Goal: Transaction & Acquisition: Purchase product/service

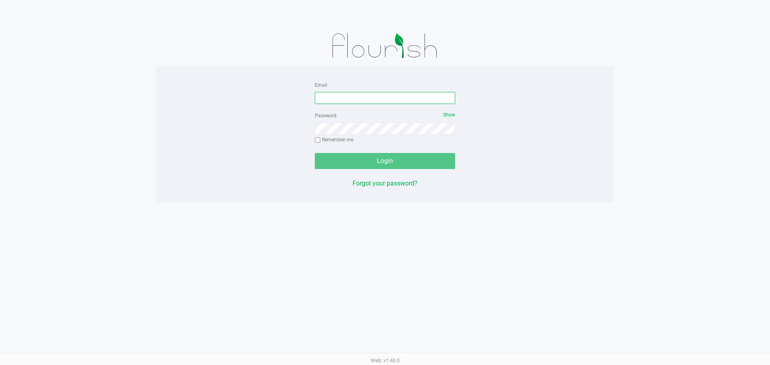
click at [350, 99] on input "Email" at bounding box center [385, 98] width 140 height 12
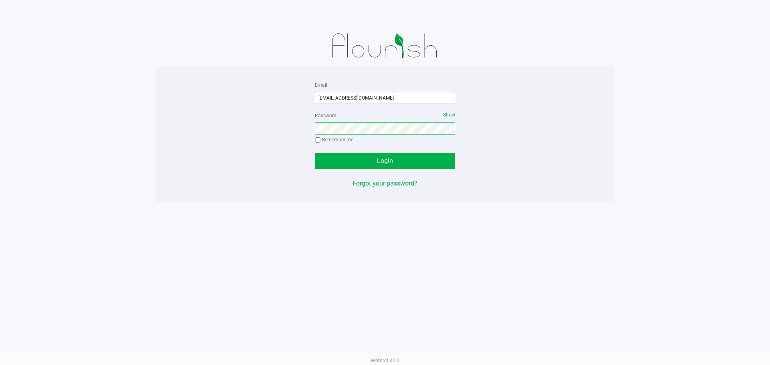
click at [315, 153] on button "Login" at bounding box center [385, 161] width 140 height 16
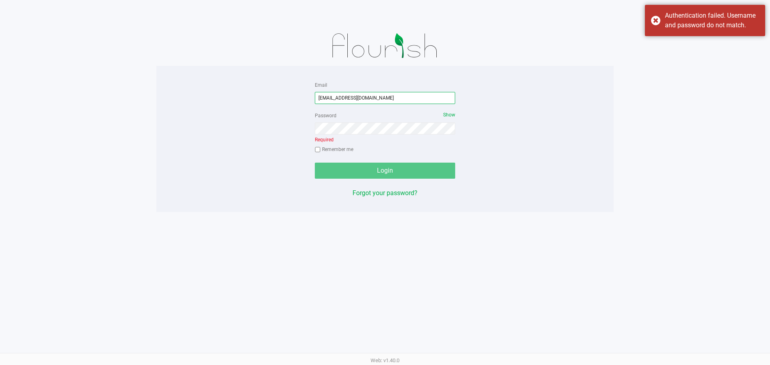
drag, startPoint x: 383, startPoint y: 97, endPoint x: 294, endPoint y: 97, distance: 89.1
click at [294, 97] on div "Email ealexander@liveparalell.com Password Show Required Remember me Login Forg…" at bounding box center [384, 139] width 457 height 118
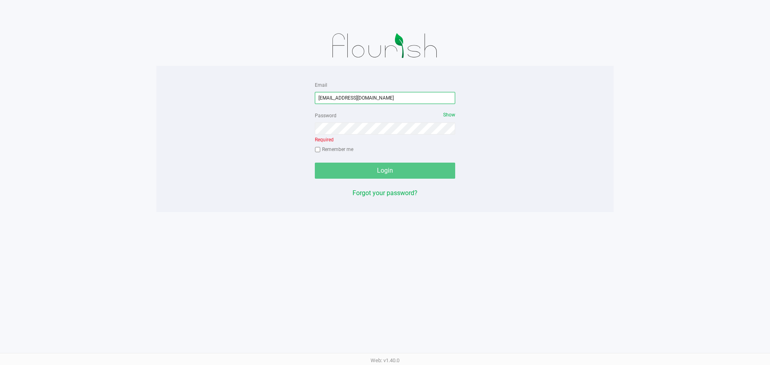
type input "[EMAIL_ADDRESS][DOMAIN_NAME]"
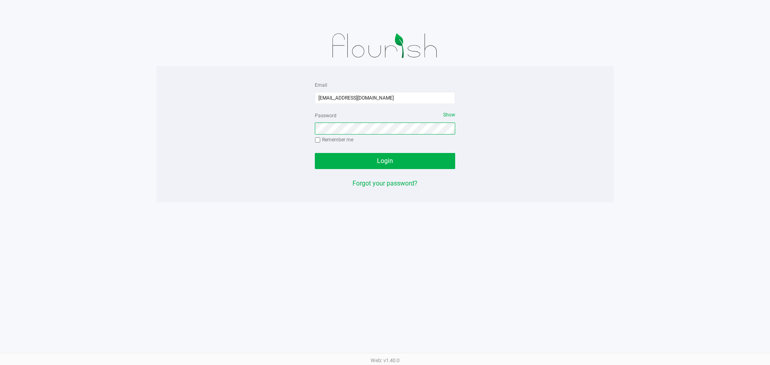
click at [315, 153] on button "Login" at bounding box center [385, 161] width 140 height 16
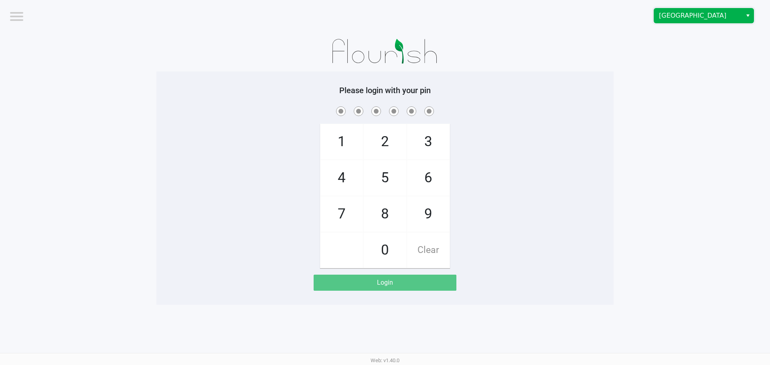
click at [668, 19] on span "Deerfield Beach WC" at bounding box center [698, 16] width 78 height 10
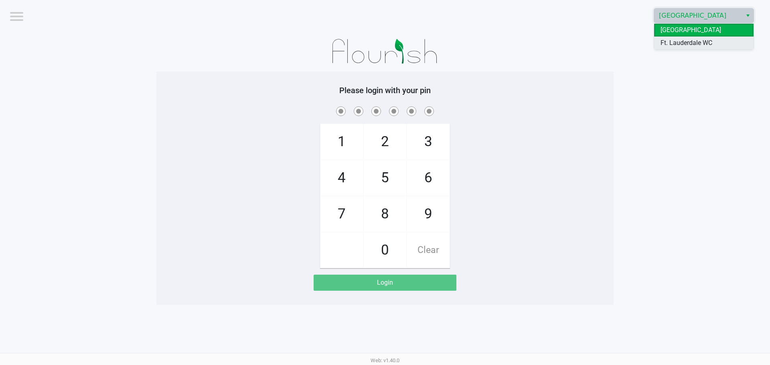
click at [670, 43] on span "Ft. Lauderdale WC" at bounding box center [687, 43] width 52 height 10
click at [629, 84] on app-pos-login-wrapper "Logout Ft. Lauderdale WC Please login with your pin 1 4 7 2 5 8 0 3 6 9 Clear L…" at bounding box center [385, 152] width 770 height 304
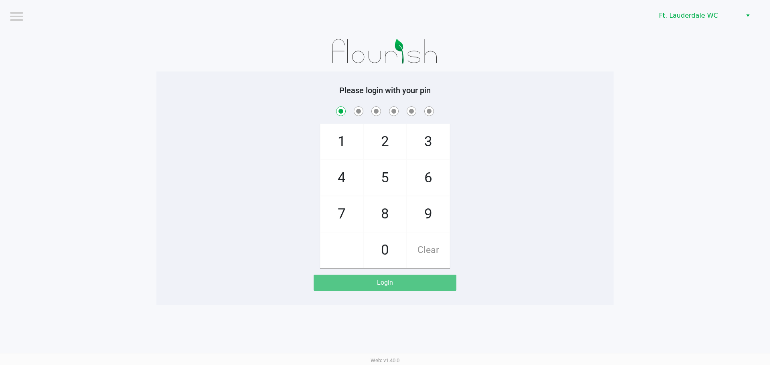
checkbox input "true"
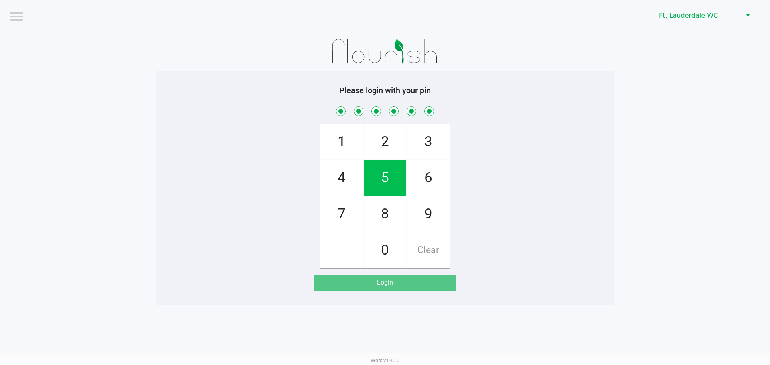
checkbox input "true"
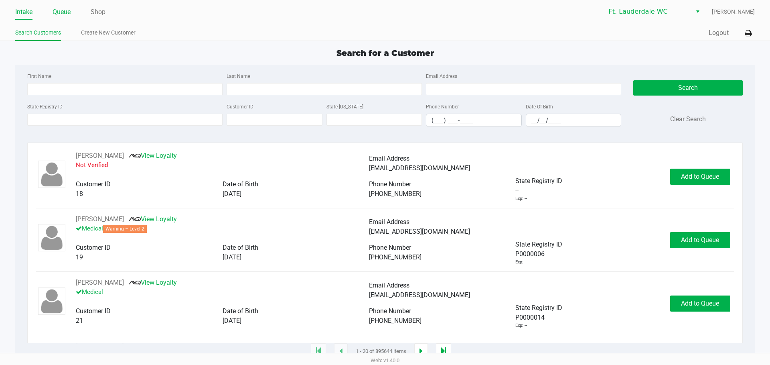
click at [62, 13] on link "Queue" at bounding box center [62, 11] width 18 height 11
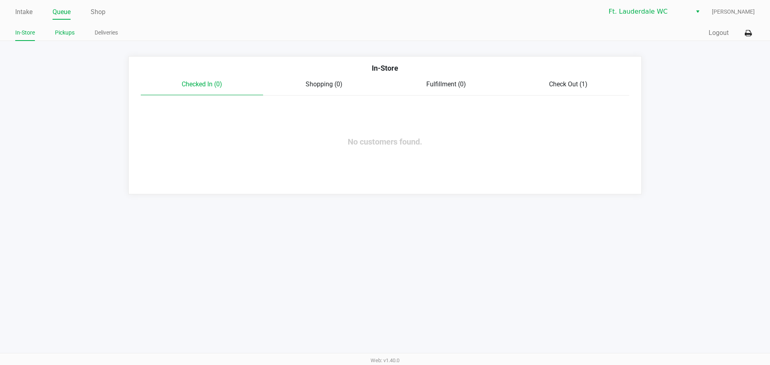
click at [61, 33] on link "Pickups" at bounding box center [65, 33] width 20 height 10
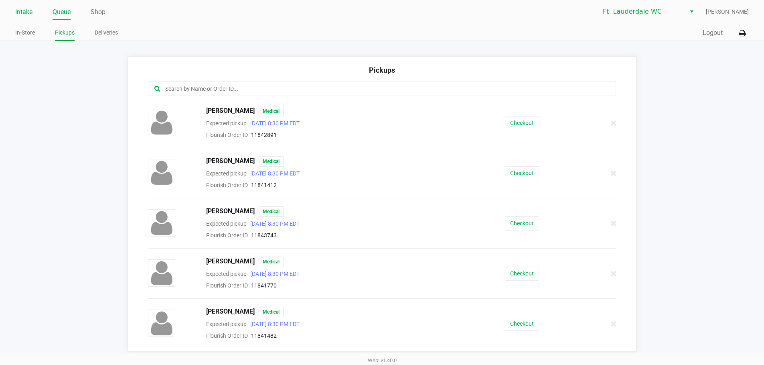
click at [21, 9] on link "Intake" at bounding box center [23, 11] width 17 height 11
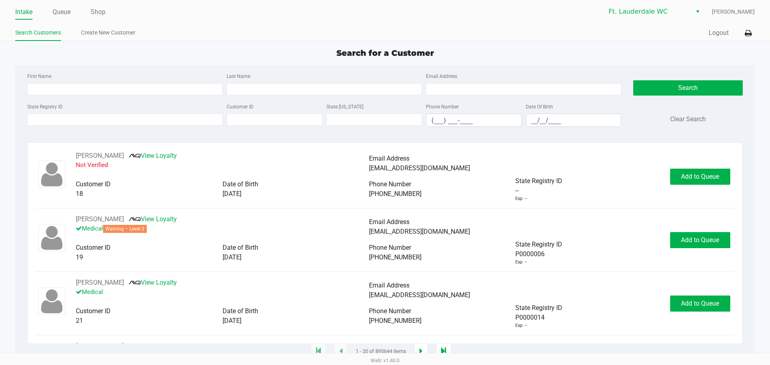
click at [109, 127] on div "State Registry ID" at bounding box center [124, 113] width 199 height 25
click at [113, 121] on input "State Registry ID" at bounding box center [124, 120] width 195 height 12
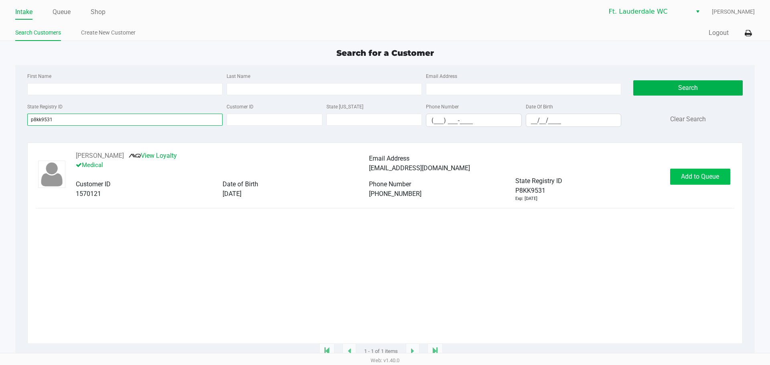
type input "p8kk9531"
click at [684, 178] on span "Add to Queue" at bounding box center [700, 177] width 38 height 8
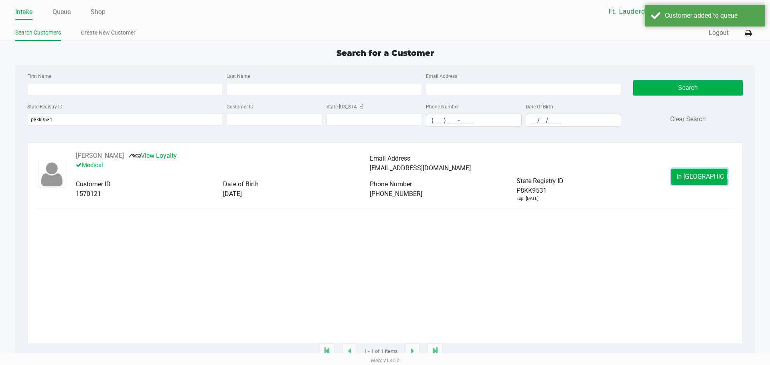
click at [684, 178] on button "In Queue" at bounding box center [700, 176] width 56 height 16
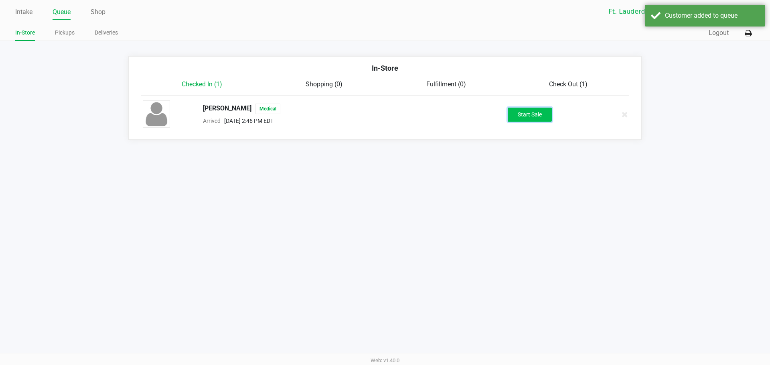
click at [538, 115] on button "Start Sale" at bounding box center [530, 115] width 44 height 14
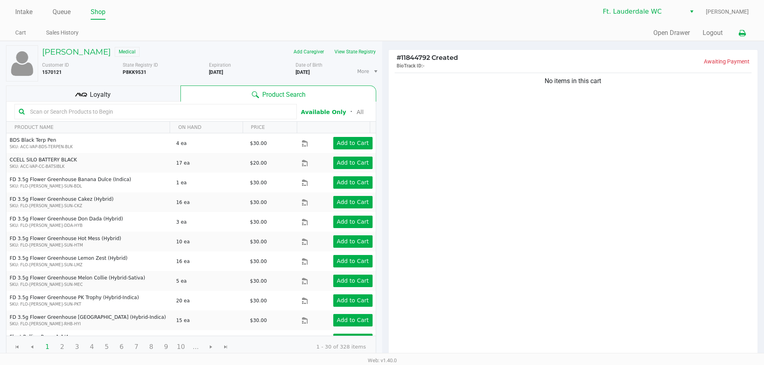
click at [743, 35] on icon at bounding box center [742, 33] width 7 height 6
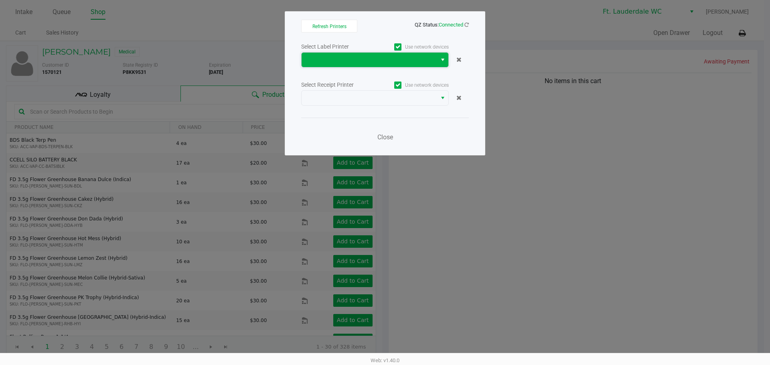
click at [349, 63] on span at bounding box center [370, 60] width 126 height 10
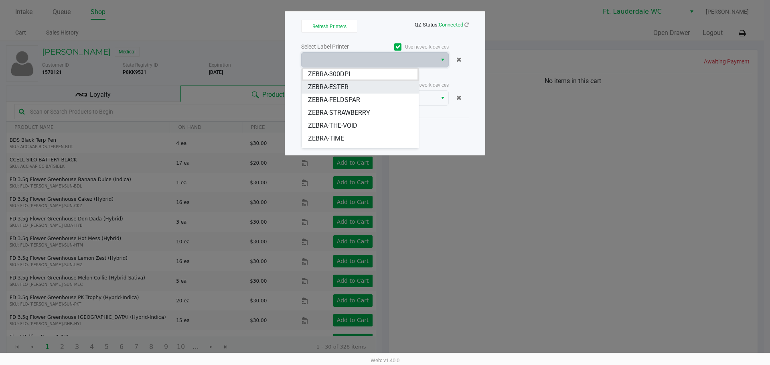
click at [352, 88] on li "ZEBRA-ESTER" at bounding box center [360, 87] width 117 height 13
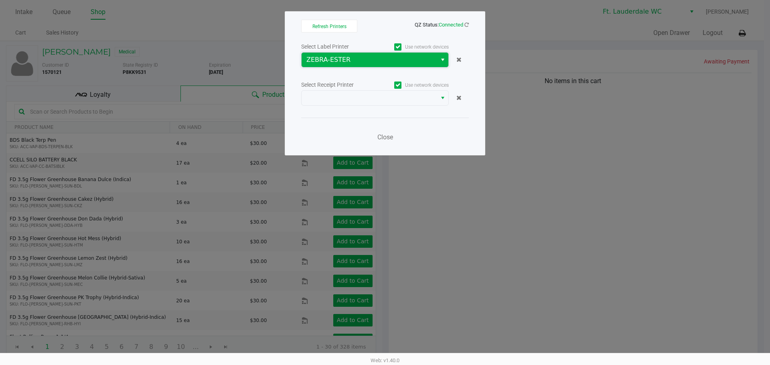
click at [356, 58] on span "ZEBRA-ESTER" at bounding box center [370, 60] width 126 height 10
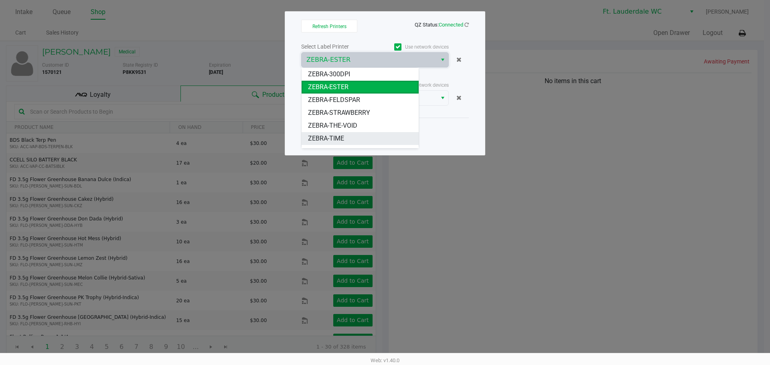
click at [351, 140] on li "ZEBRA-TIME" at bounding box center [360, 138] width 117 height 13
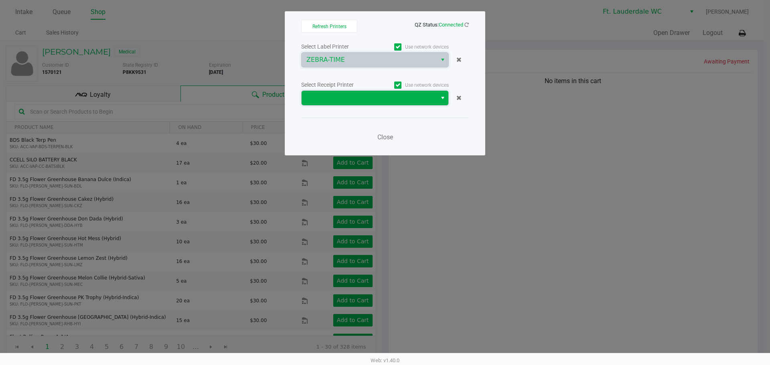
click at [357, 97] on span at bounding box center [370, 98] width 126 height 10
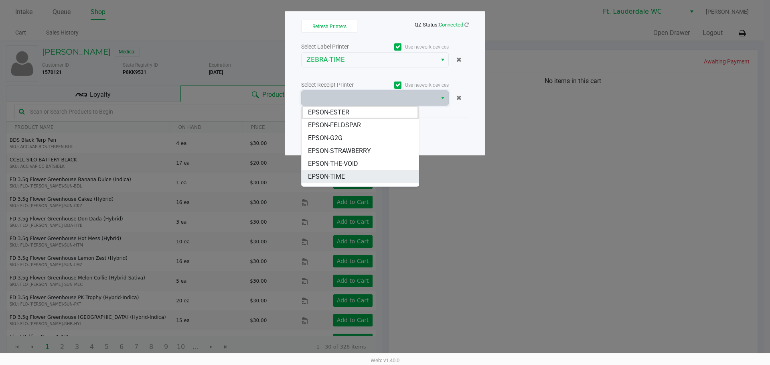
click at [347, 173] on li "EPSON-TIME" at bounding box center [360, 176] width 117 height 13
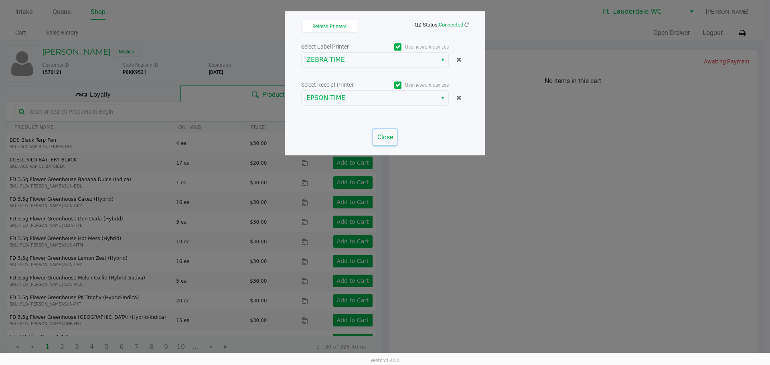
click at [396, 140] on button "Close" at bounding box center [385, 137] width 24 height 16
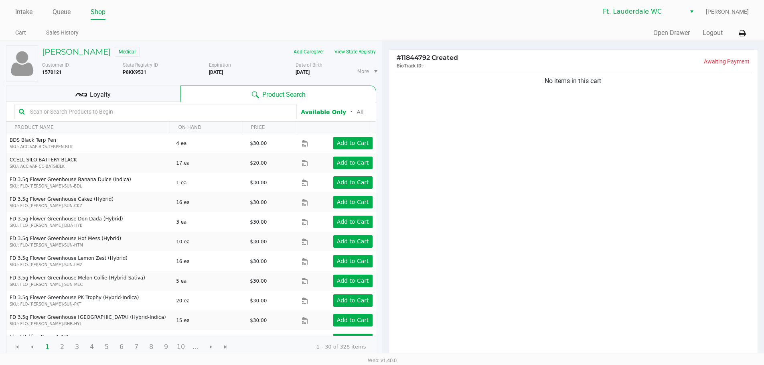
click at [144, 89] on div "Loyalty" at bounding box center [93, 93] width 175 height 16
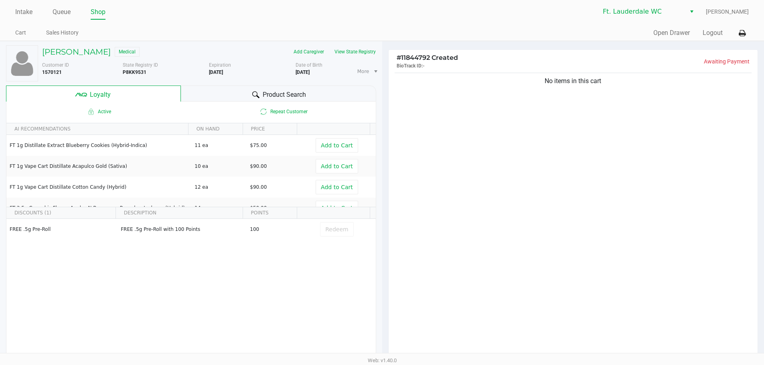
click at [499, 244] on div "No items in this cart" at bounding box center [573, 214] width 369 height 287
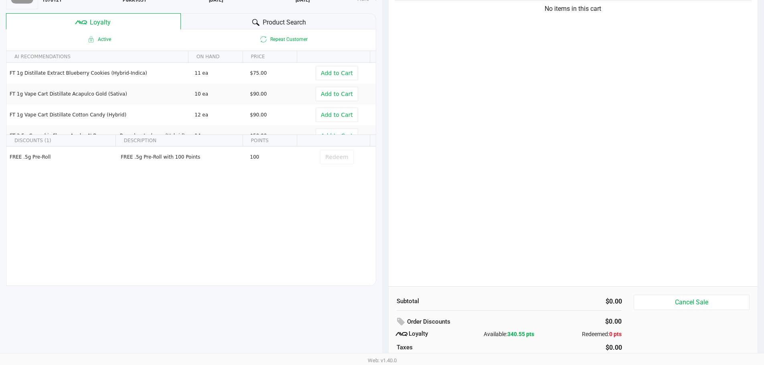
scroll to position [92, 0]
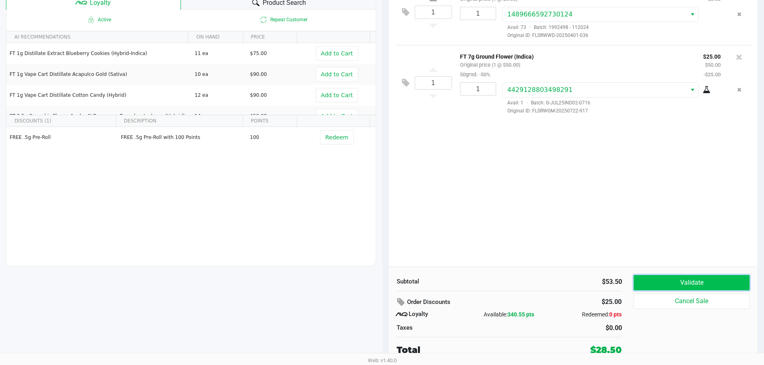
click at [659, 277] on button "Validate" at bounding box center [692, 282] width 116 height 15
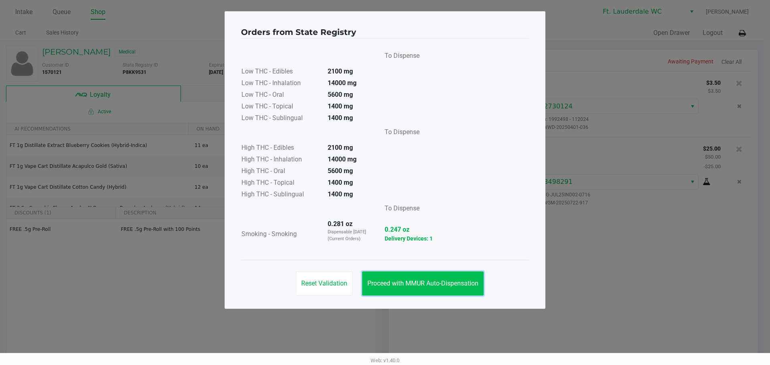
click at [447, 284] on span "Proceed with MMUR Auto-Dispensation" at bounding box center [422, 283] width 111 height 8
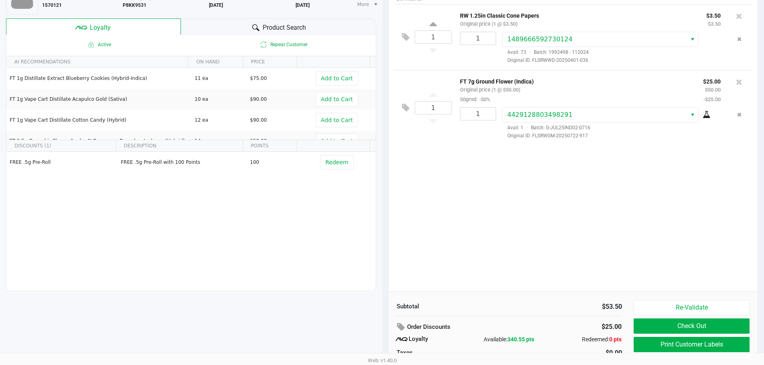
scroll to position [92, 0]
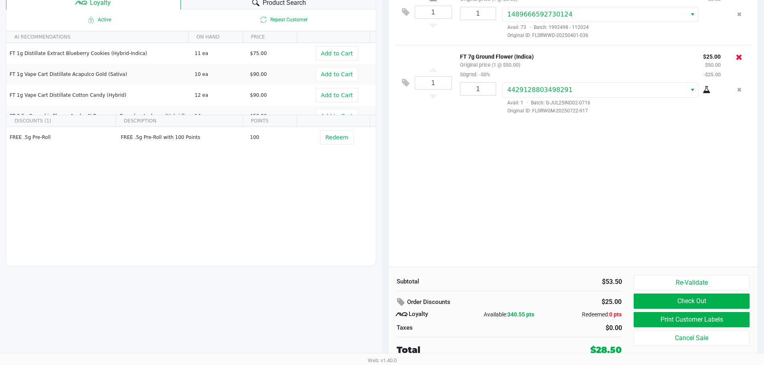
click at [740, 60] on icon at bounding box center [739, 57] width 6 height 8
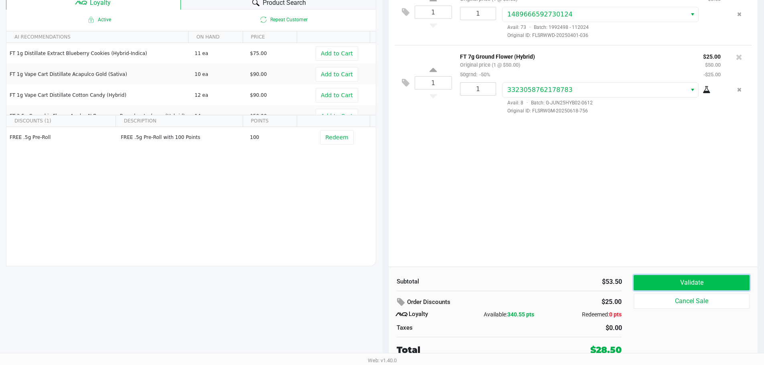
click at [698, 280] on button "Validate" at bounding box center [692, 282] width 116 height 15
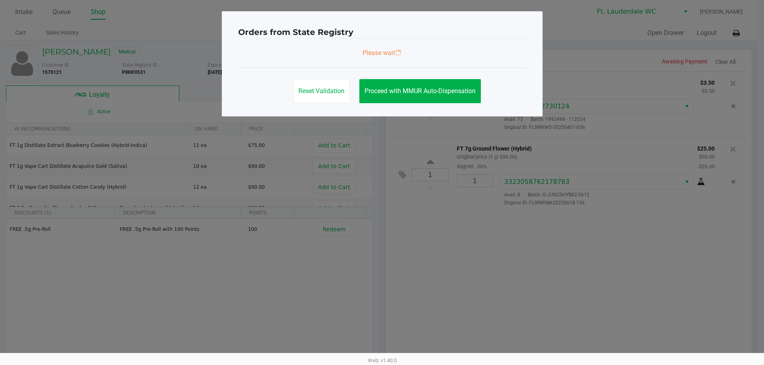
scroll to position [0, 0]
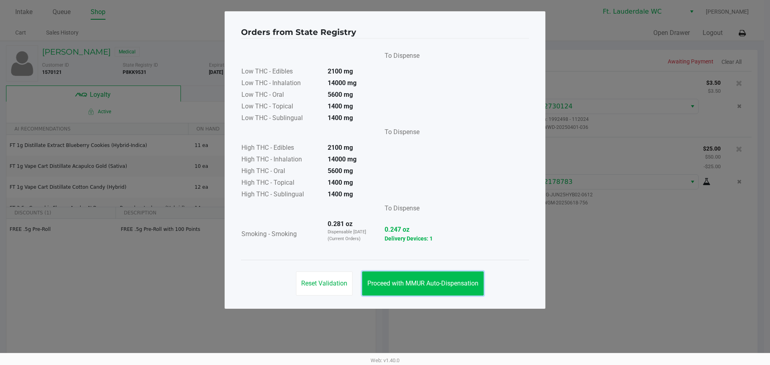
click at [458, 284] on span "Proceed with MMUR Auto-Dispensation" at bounding box center [422, 283] width 111 height 8
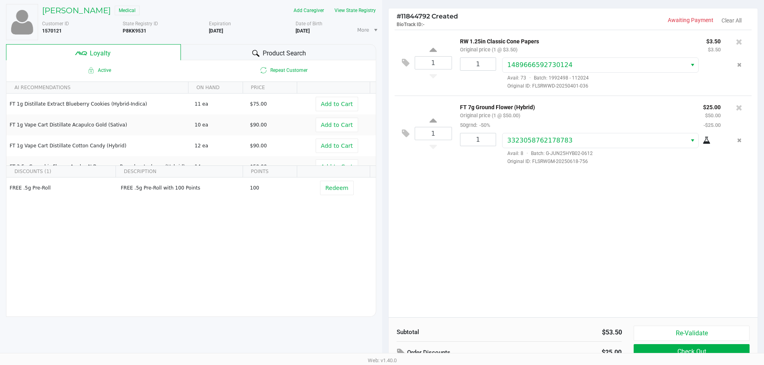
scroll to position [92, 0]
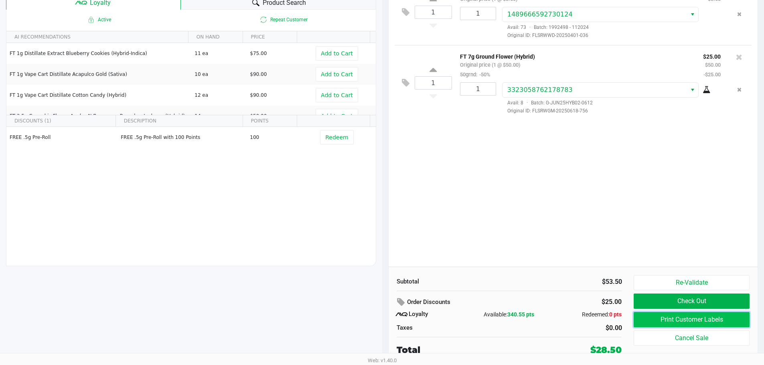
click at [672, 321] on button "Print Customer Labels" at bounding box center [692, 319] width 116 height 15
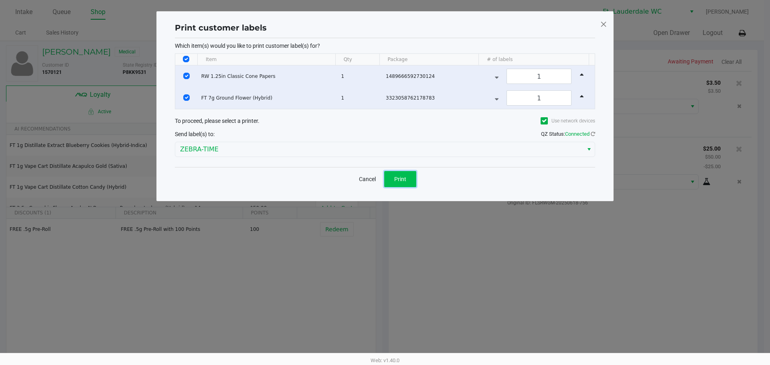
click at [394, 176] on button "Print" at bounding box center [400, 179] width 32 height 16
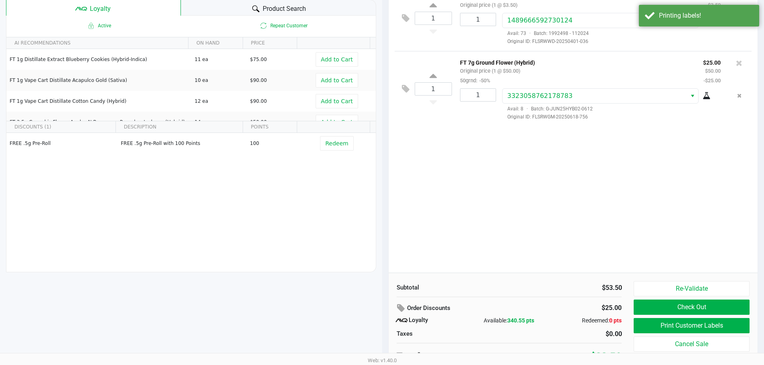
scroll to position [92, 0]
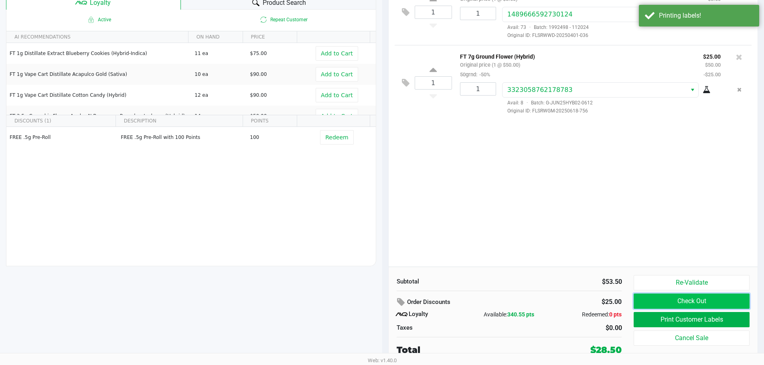
click at [681, 302] on button "Check Out" at bounding box center [692, 300] width 116 height 15
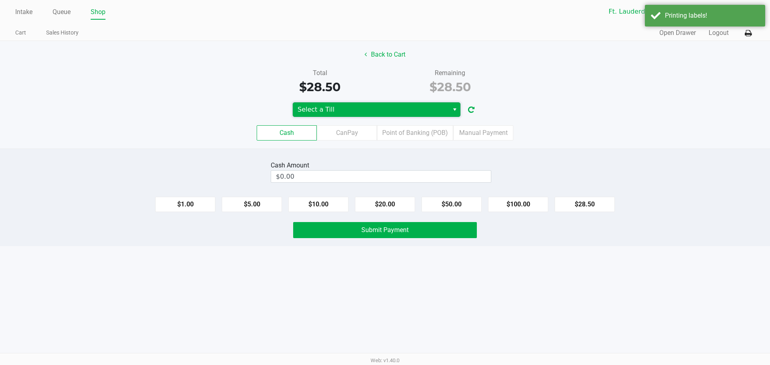
click at [312, 112] on span "Select a Till" at bounding box center [371, 110] width 146 height 10
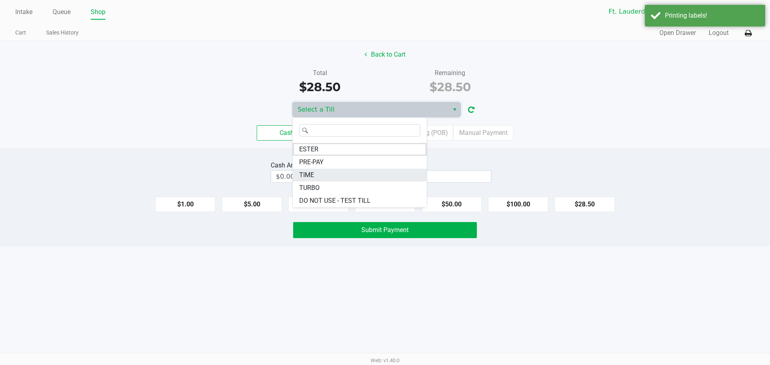
click at [301, 176] on span "TIME" at bounding box center [306, 175] width 15 height 10
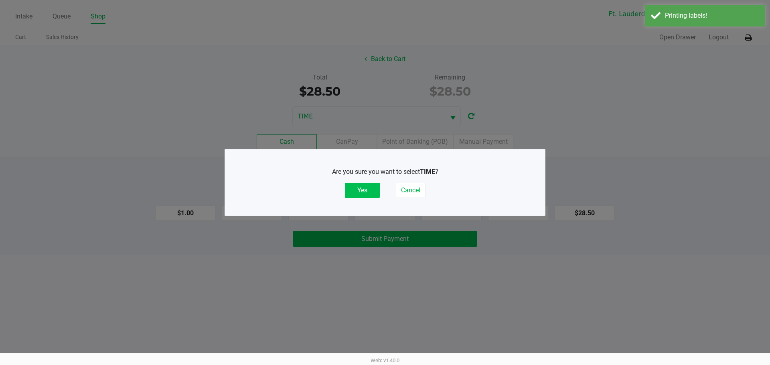
click at [352, 191] on button "Yes" at bounding box center [362, 190] width 35 height 15
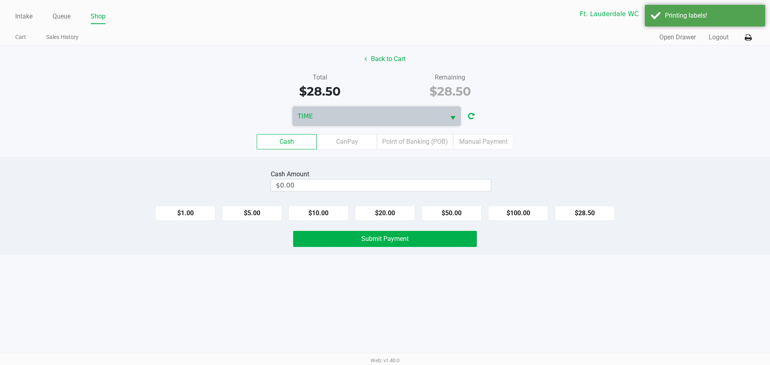
click at [144, 127] on div "Cash CanPay Point of Banking (POB) Manual Payment" at bounding box center [385, 141] width 782 height 31
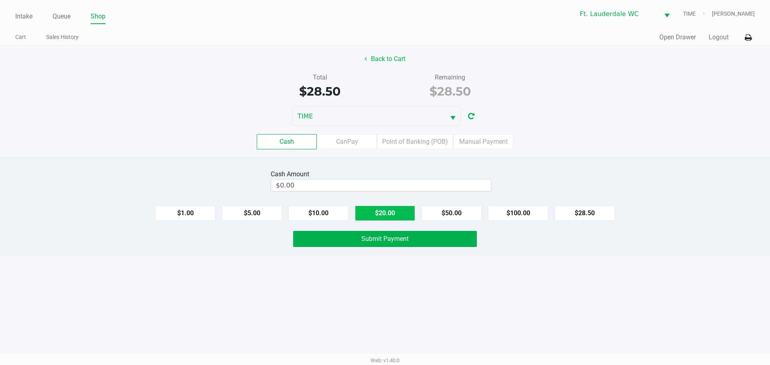
click at [385, 209] on button "$20.00" at bounding box center [385, 212] width 60 height 15
type input "$40.00"
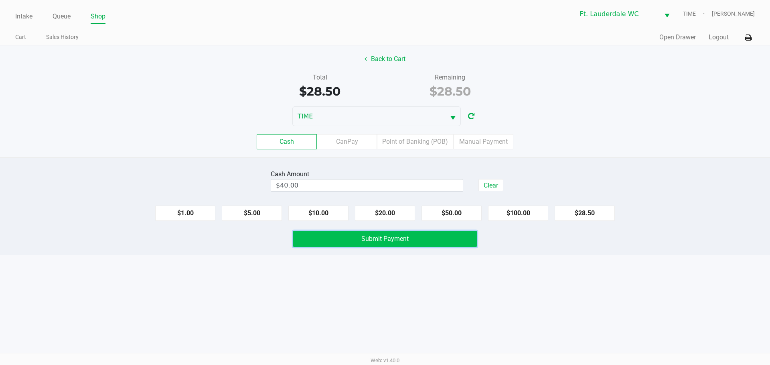
click at [391, 243] on button "Submit Payment" at bounding box center [385, 239] width 184 height 16
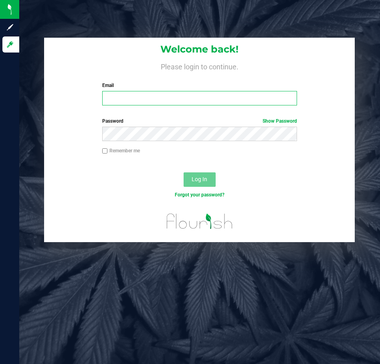
click at [125, 101] on input "Email" at bounding box center [199, 98] width 195 height 14
type input "[EMAIL_ADDRESS][DOMAIN_NAME]"
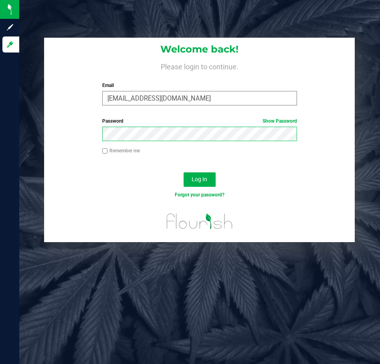
click at [184, 173] on button "Log In" at bounding box center [200, 180] width 32 height 14
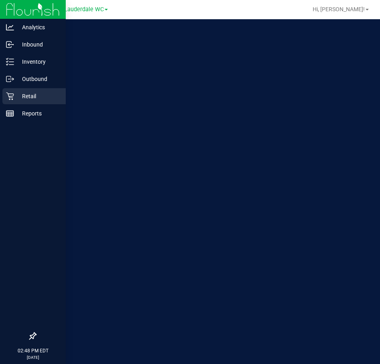
click at [4, 99] on div "Retail" at bounding box center [33, 96] width 63 height 16
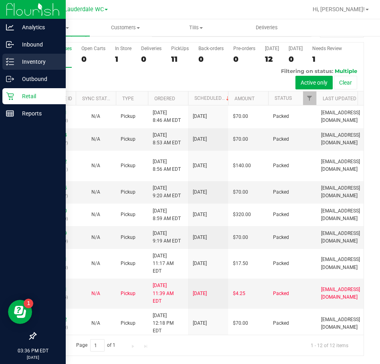
click at [14, 67] on div "Inventory" at bounding box center [33, 62] width 63 height 16
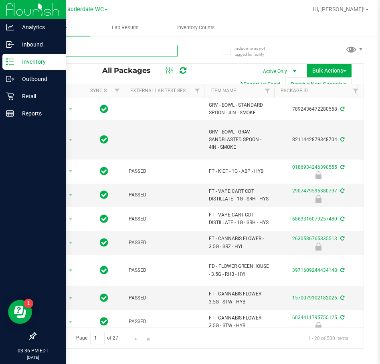
click at [63, 51] on input "text" at bounding box center [106, 51] width 142 height 12
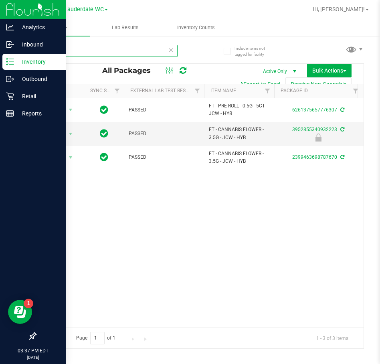
click at [60, 49] on input "jcw" at bounding box center [106, 51] width 142 height 12
type input "JEL"
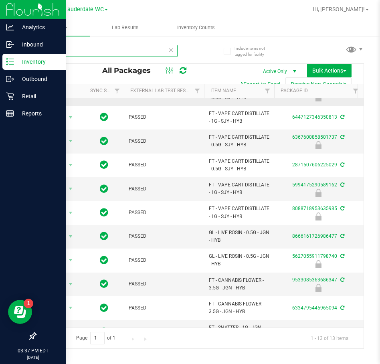
scroll to position [92, 0]
